Goal: Task Accomplishment & Management: Complete application form

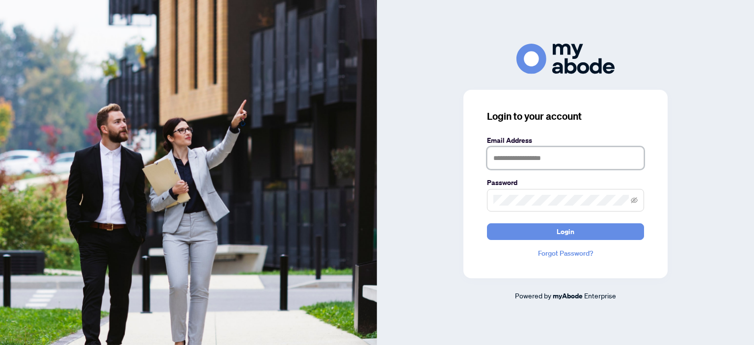
type input "**********"
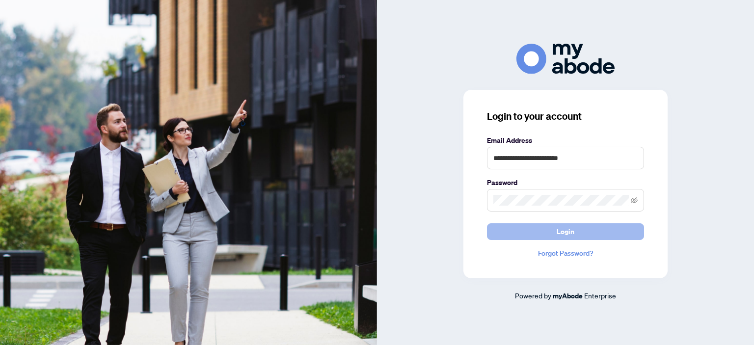
click at [595, 237] on button "Login" at bounding box center [565, 231] width 157 height 17
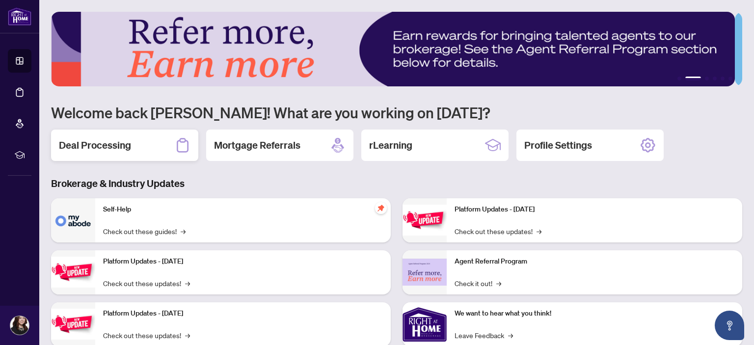
click at [99, 148] on h2 "Deal Processing" at bounding box center [95, 145] width 72 height 14
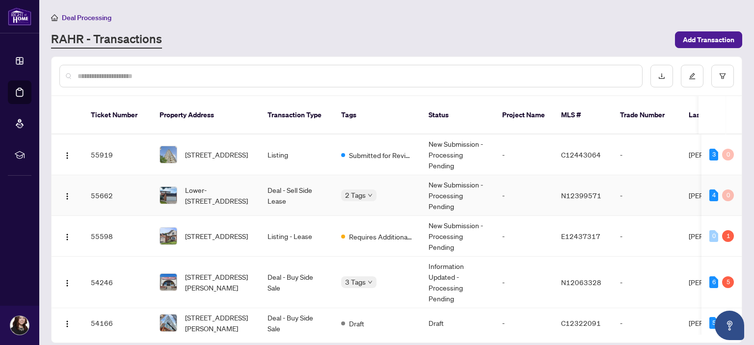
click at [311, 185] on td "Deal - Sell Side Lease" at bounding box center [297, 195] width 74 height 41
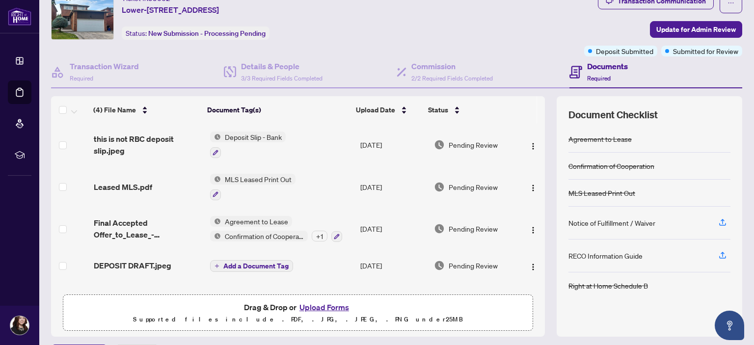
scroll to position [65, 0]
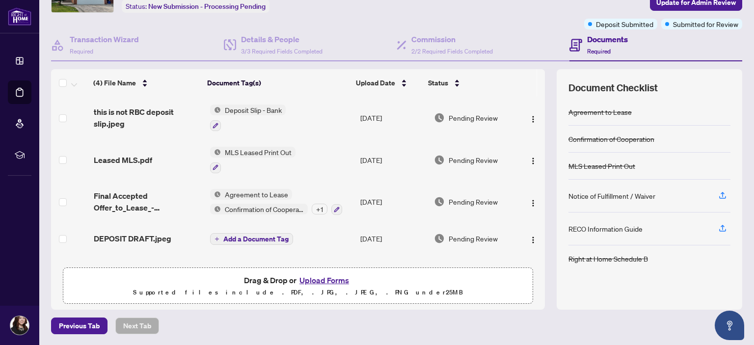
click at [254, 239] on span "Add a Document Tag" at bounding box center [255, 238] width 65 height 7
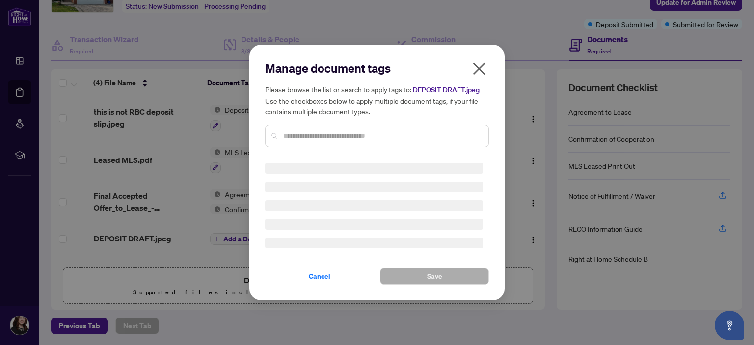
click at [321, 131] on div "Manage document tags Please browse the list or search to apply tags to: DEPOSIT…" at bounding box center [377, 107] width 224 height 95
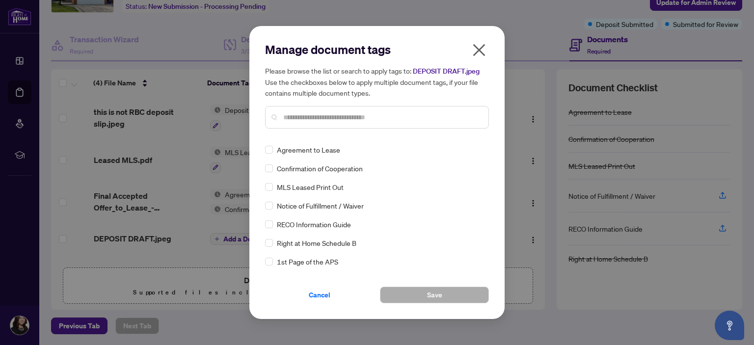
click at [313, 119] on input "text" at bounding box center [381, 117] width 197 height 11
type input "*******"
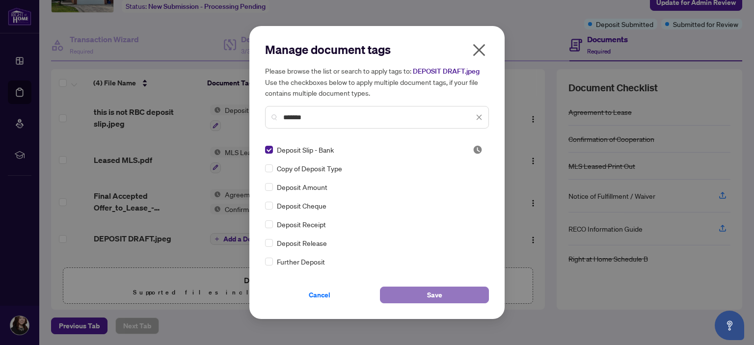
click at [391, 295] on button "Save" at bounding box center [434, 294] width 109 height 17
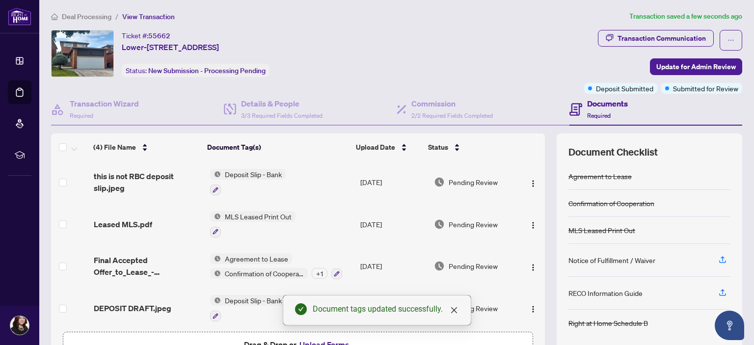
scroll to position [0, 0]
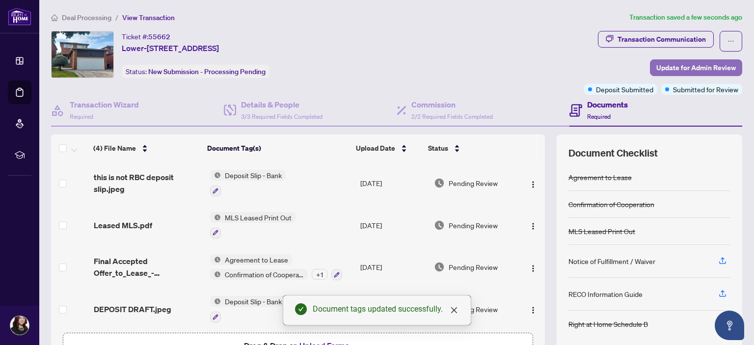
click at [687, 64] on span "Update for Admin Review" at bounding box center [695, 68] width 79 height 16
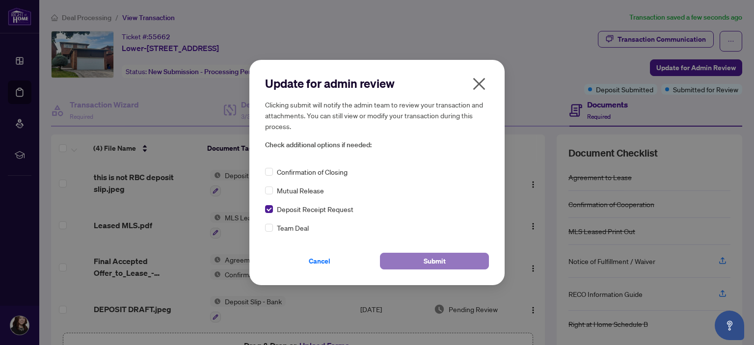
click at [422, 261] on button "Submit" at bounding box center [434, 261] width 109 height 17
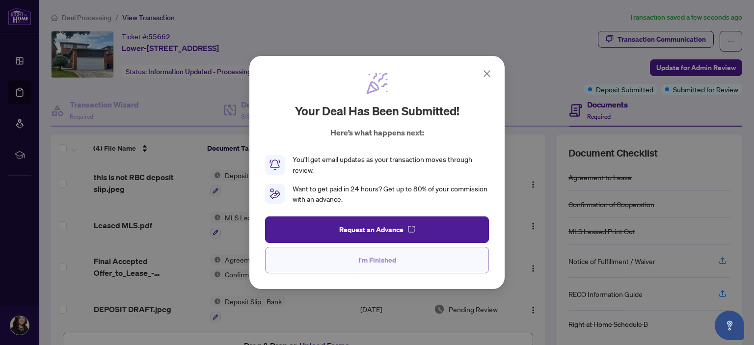
click at [378, 257] on span "I'm Finished" at bounding box center [377, 260] width 38 height 16
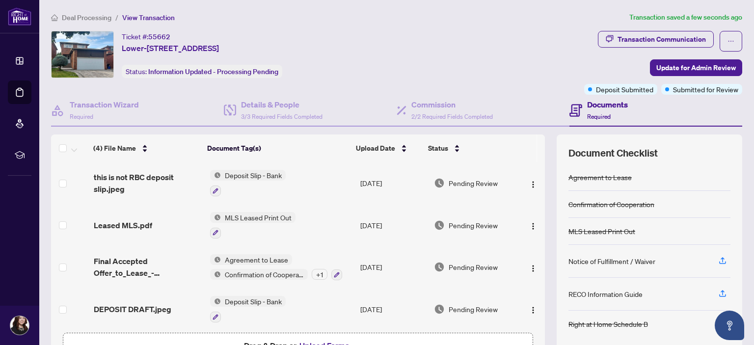
click at [95, 18] on span "Deal Processing" at bounding box center [87, 17] width 50 height 9
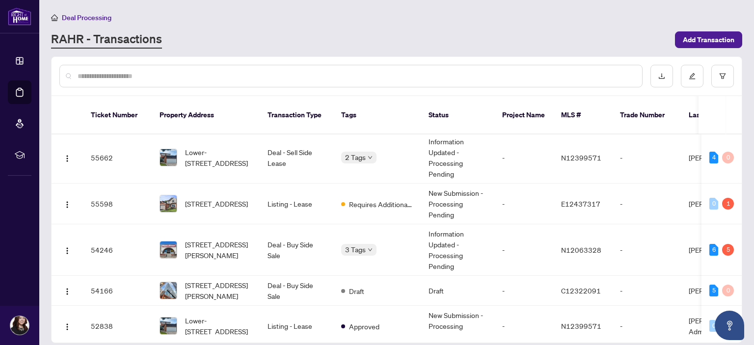
scroll to position [45, 0]
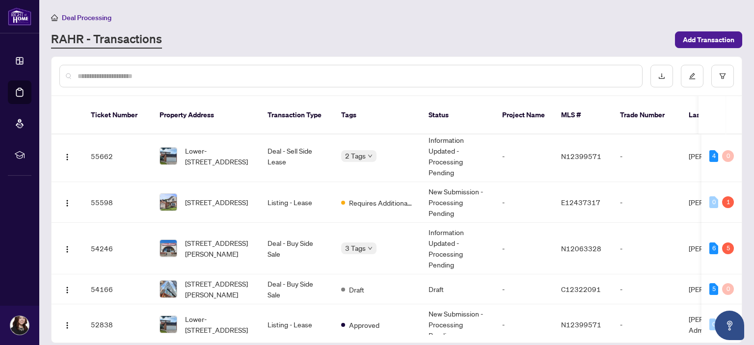
click at [194, 197] on span "[STREET_ADDRESS]" at bounding box center [216, 202] width 63 height 11
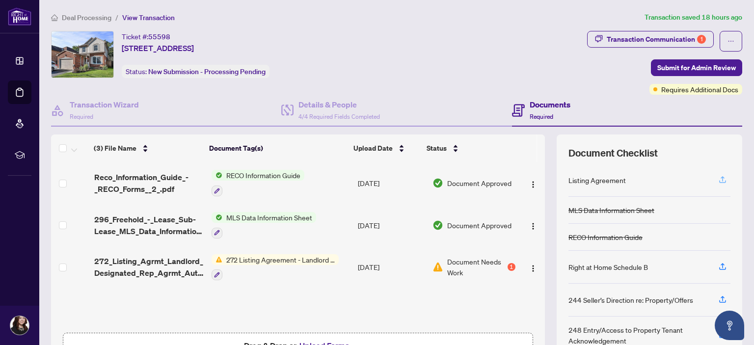
click at [718, 175] on icon "button" at bounding box center [722, 179] width 9 height 9
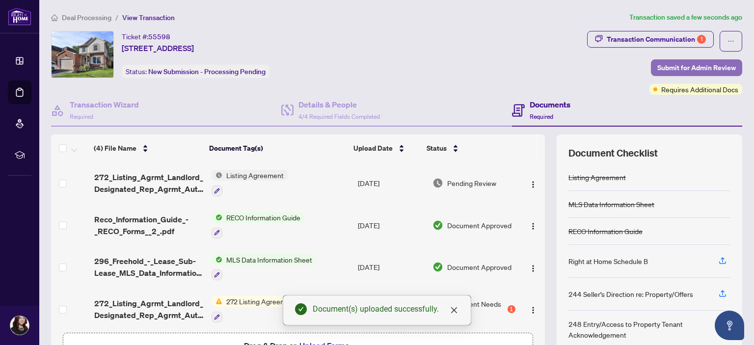
click at [714, 68] on span "Submit for Admin Review" at bounding box center [696, 68] width 78 height 16
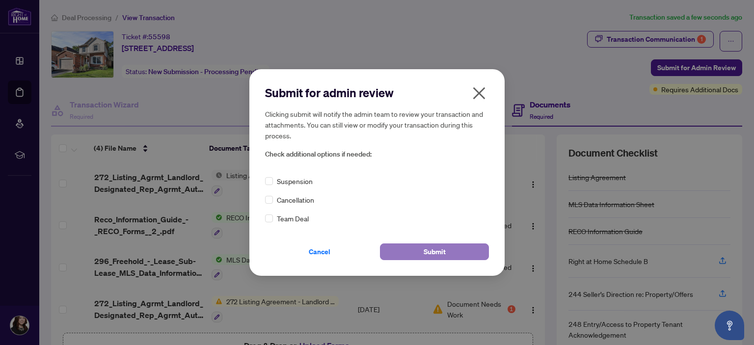
click at [416, 249] on button "Submit" at bounding box center [434, 251] width 109 height 17
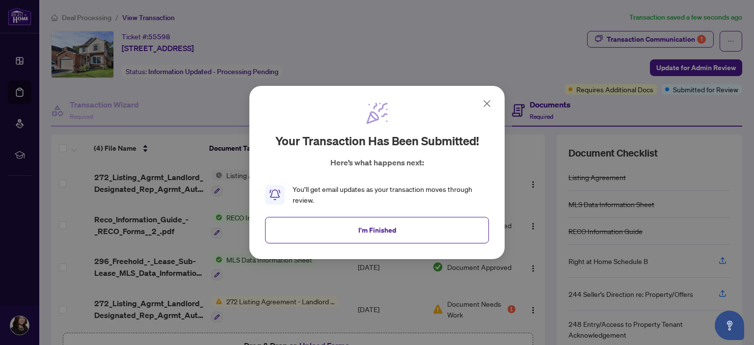
click at [485, 105] on icon at bounding box center [487, 104] width 12 height 12
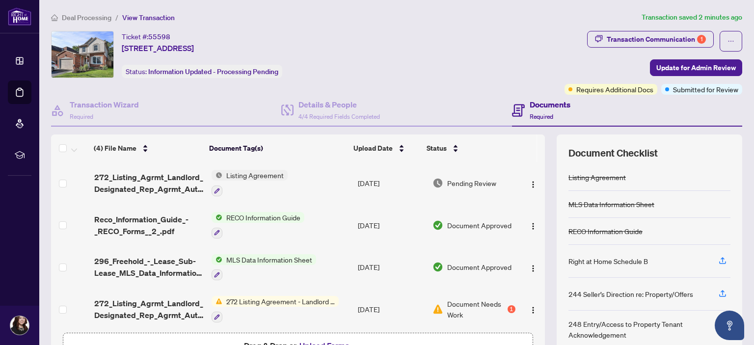
click at [90, 19] on span "Deal Processing" at bounding box center [87, 17] width 50 height 9
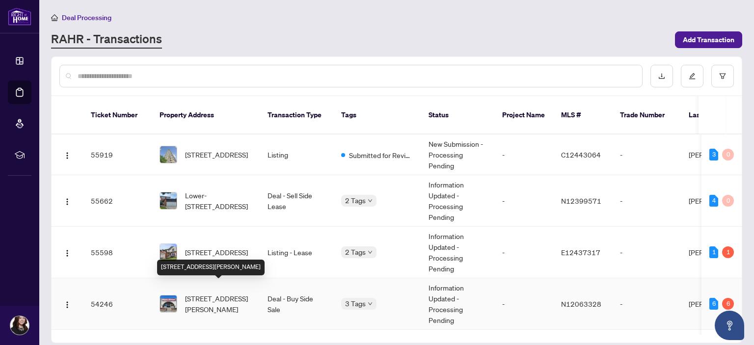
click at [201, 293] on span "[STREET_ADDRESS][PERSON_NAME]" at bounding box center [218, 304] width 67 height 22
